Goal: Find specific page/section: Find specific page/section

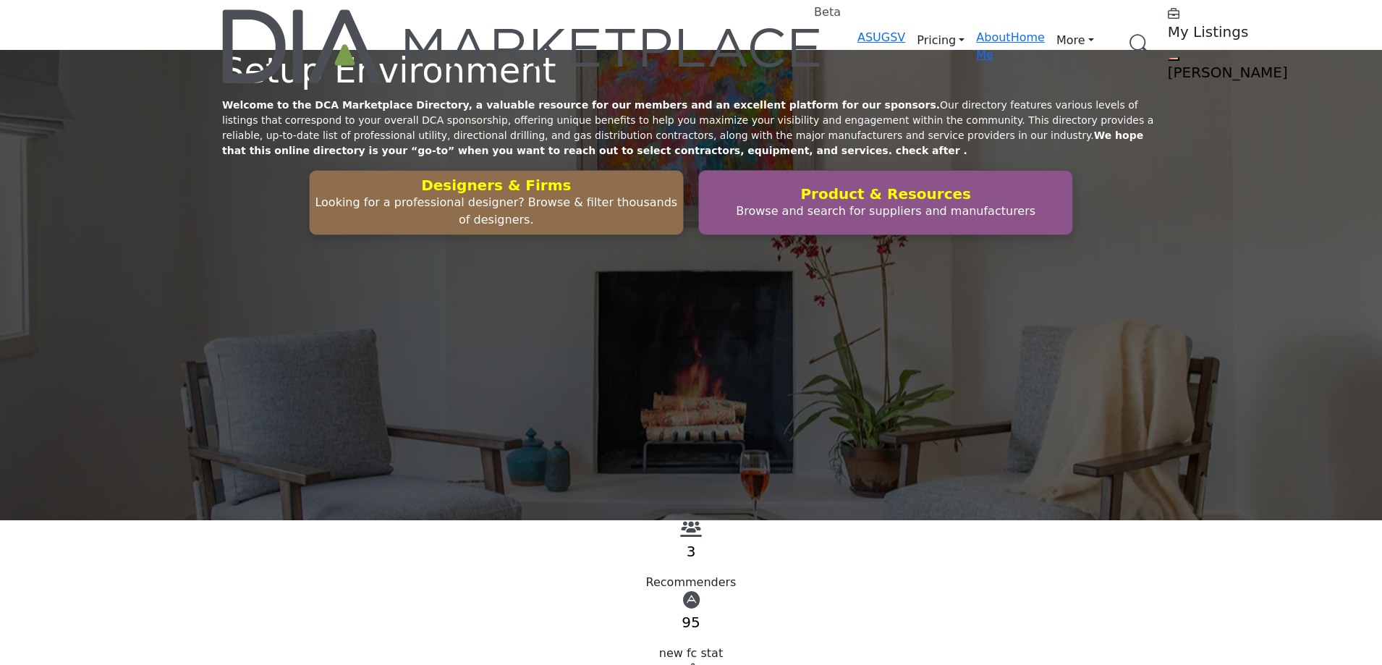
click at [0, 0] on link "Browse Categories" at bounding box center [0, 0] width 0 height 0
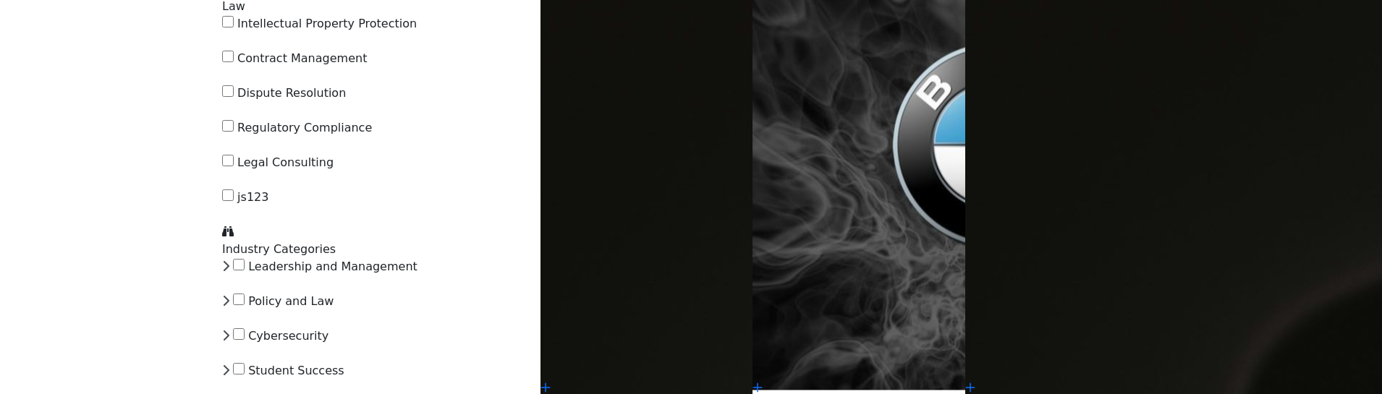
scroll to position [1086, 0]
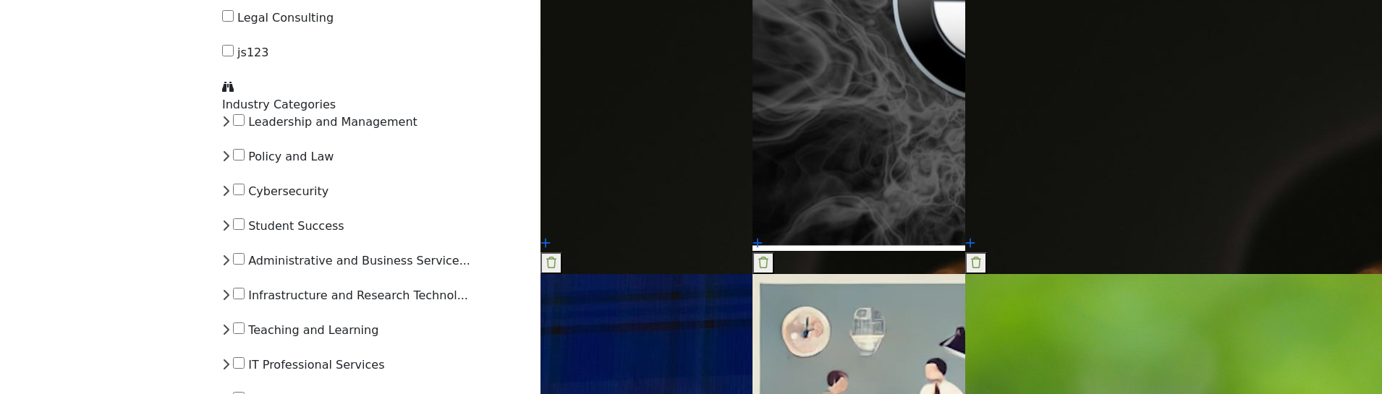
click at [229, 127] on icon at bounding box center [225, 122] width 7 height 12
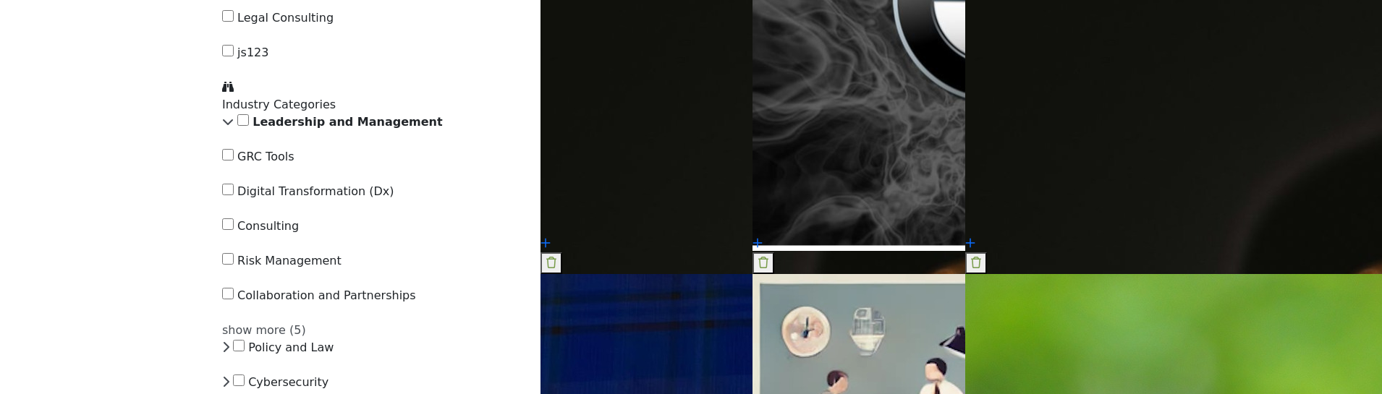
click at [234, 127] on icon at bounding box center [228, 122] width 12 height 12
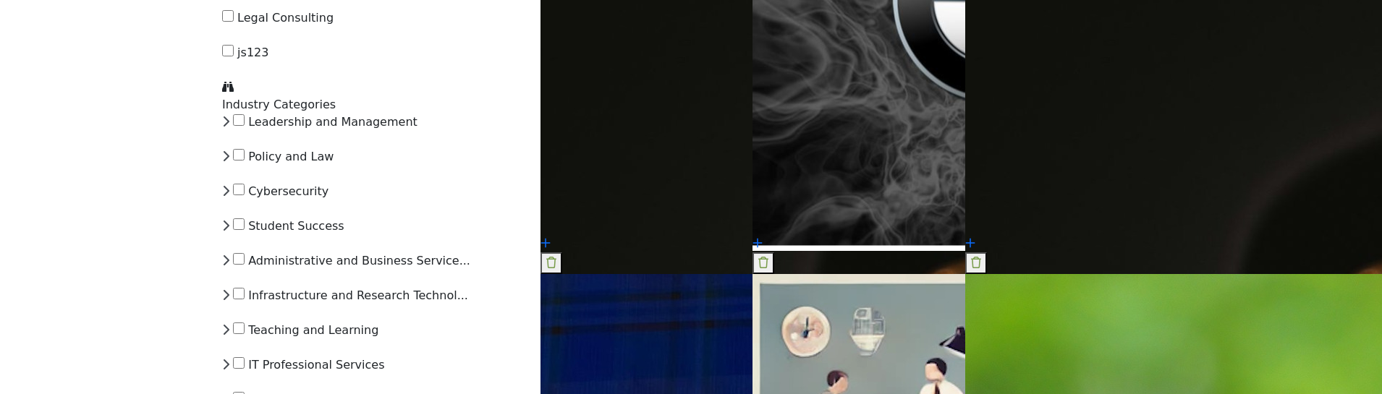
scroll to position [1158, 0]
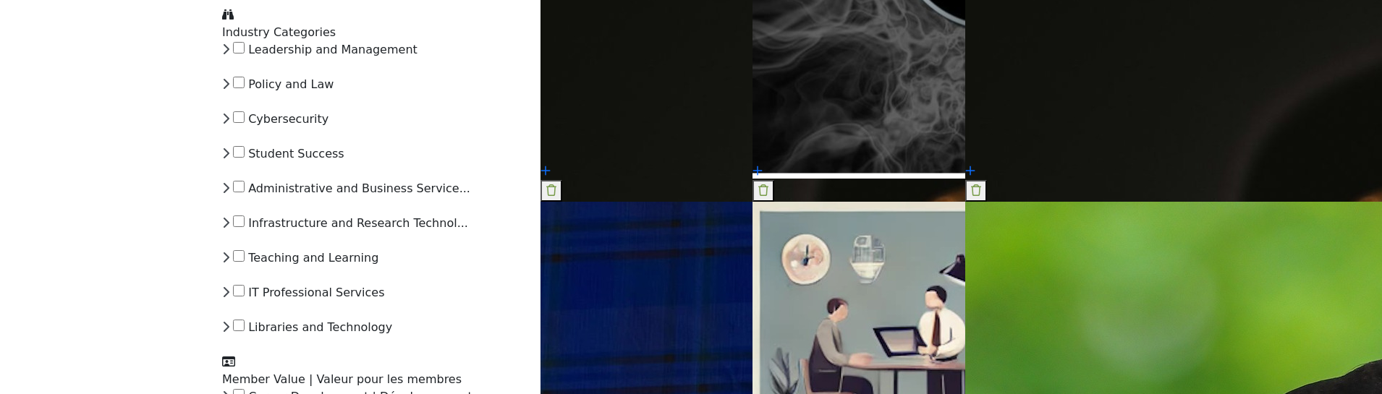
click at [229, 90] on icon at bounding box center [225, 84] width 7 height 12
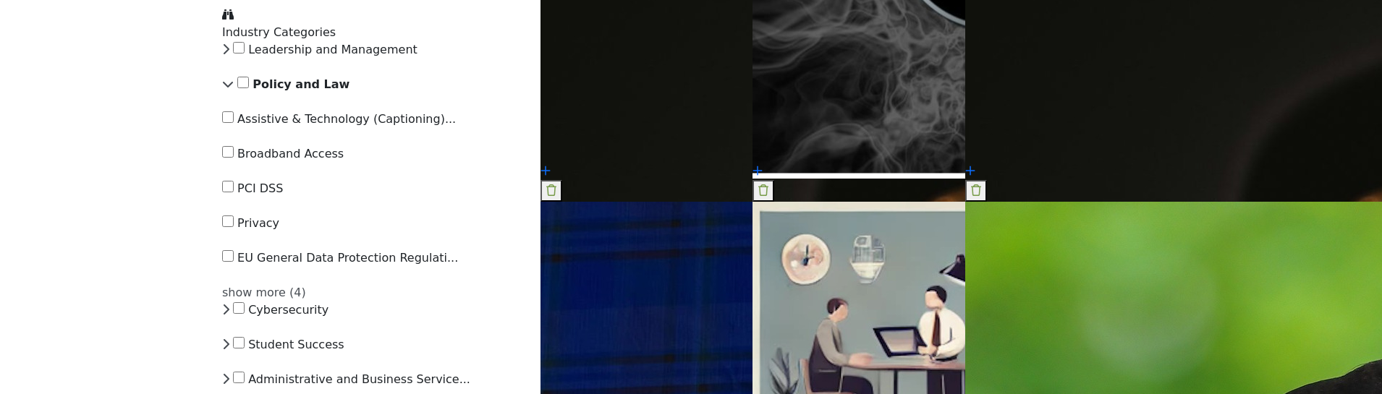
click at [234, 90] on icon at bounding box center [228, 84] width 12 height 12
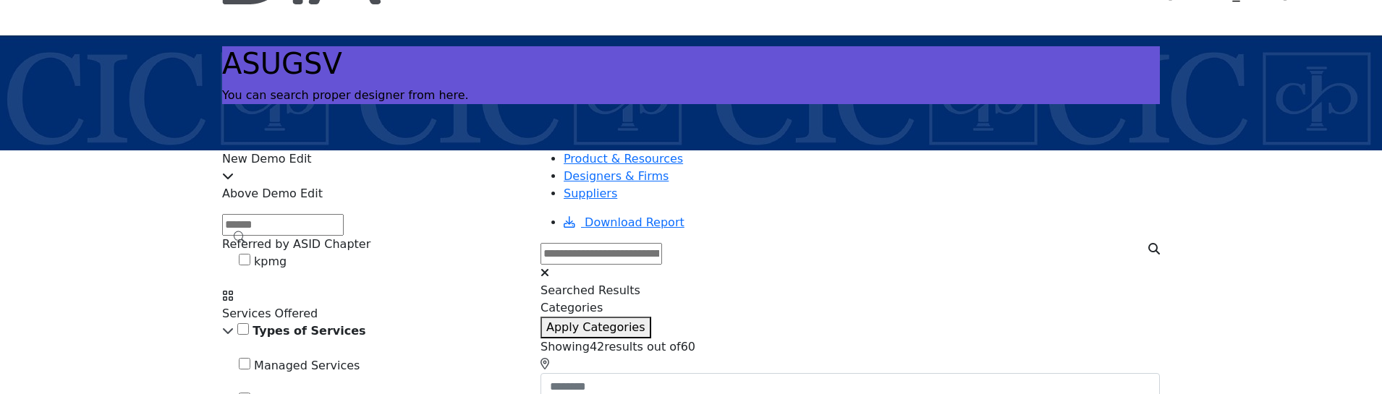
scroll to position [145, 0]
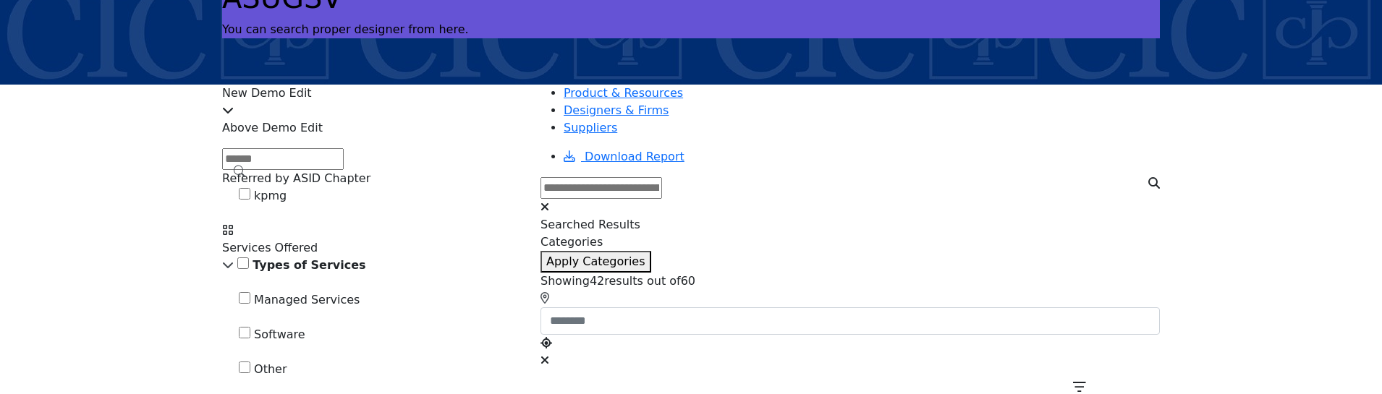
click at [287, 203] on span "kpmg" at bounding box center [270, 196] width 33 height 14
